Goal: Task Accomplishment & Management: Manage account settings

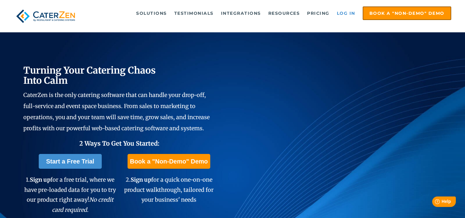
click at [343, 12] on link "Log in" at bounding box center [346, 13] width 25 height 12
click at [348, 13] on link "Log in" at bounding box center [346, 13] width 25 height 12
click at [346, 15] on link "Log in" at bounding box center [346, 13] width 25 height 12
